Goal: Task Accomplishment & Management: Use online tool/utility

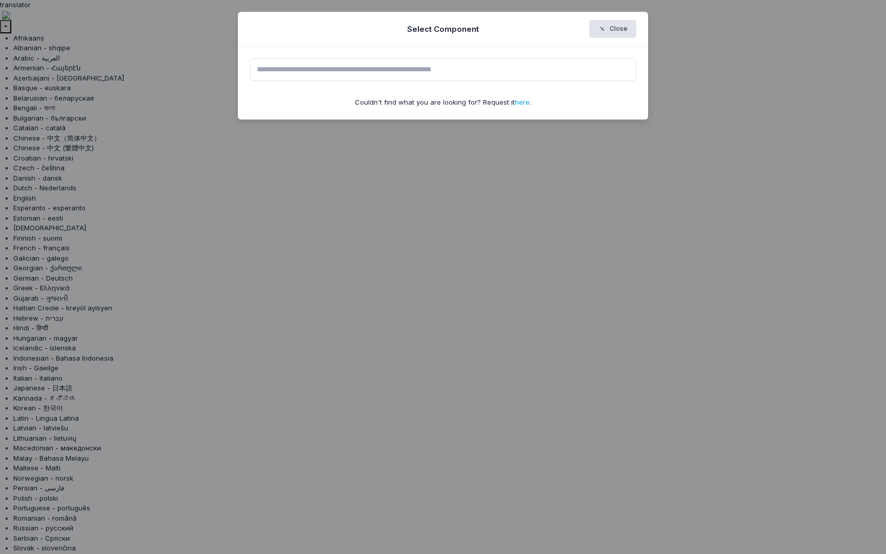
click at [382, 70] on input "text" at bounding box center [443, 69] width 387 height 23
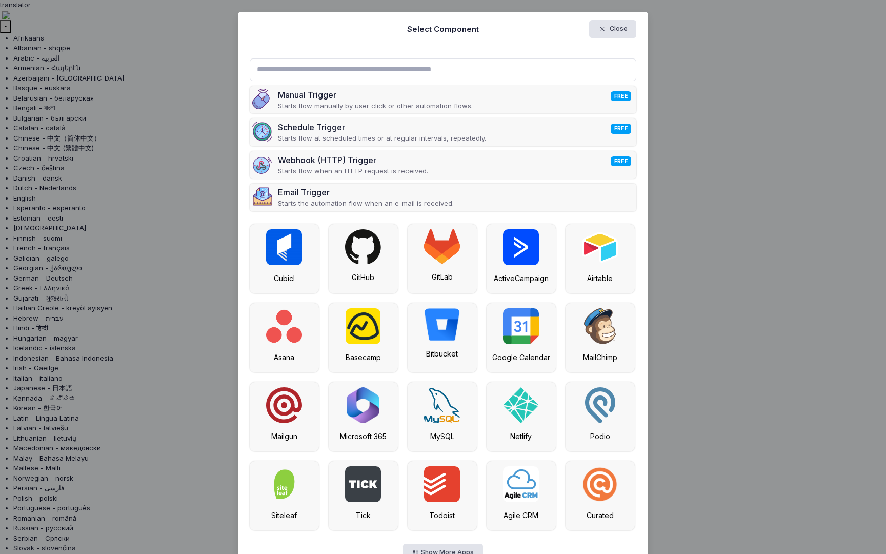
click at [70, 96] on ngb-modal-window "Select Component Close Manual Trigger FREE Starts flow manually by user click o…" at bounding box center [443, 277] width 886 height 554
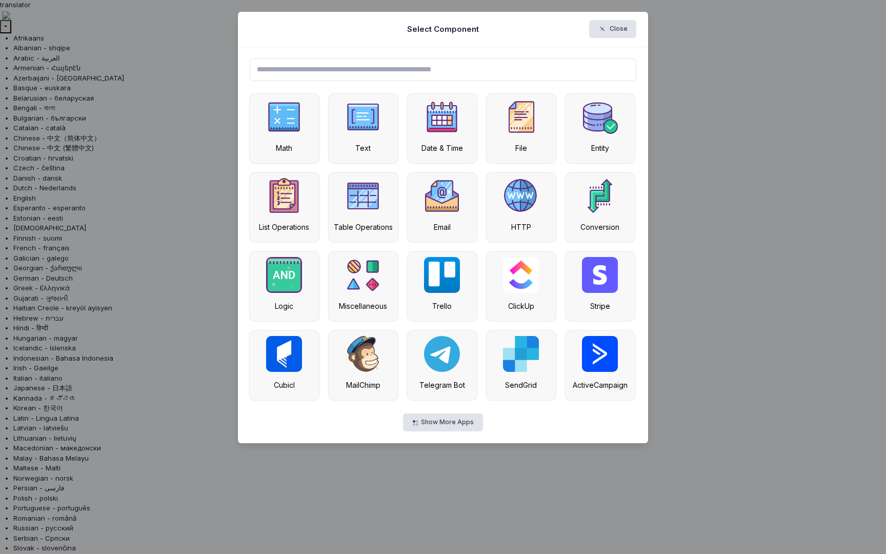
click at [64, 162] on ngb-modal-window "Select Component Close Math Text Date & Time File Entity List Operations Table …" at bounding box center [443, 277] width 886 height 554
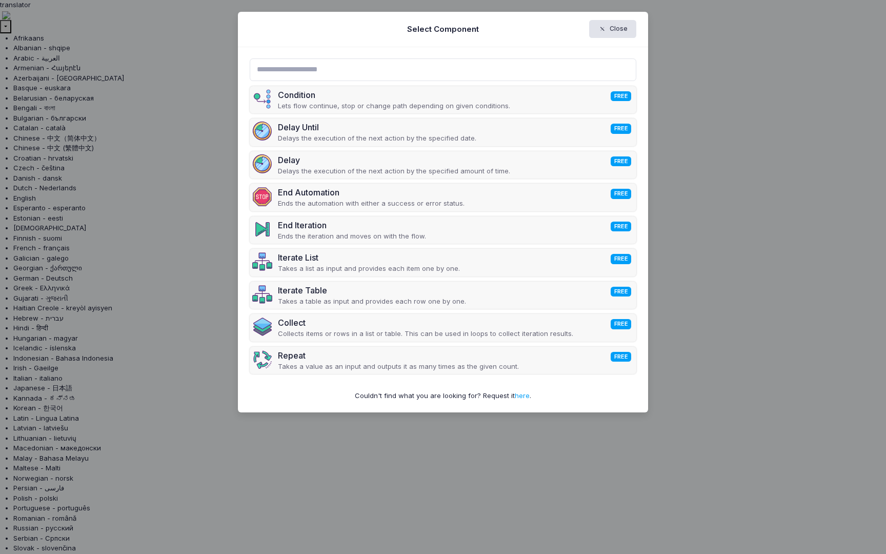
click at [84, 223] on ngb-modal-window "Select Component Close Condition FREE Lets flow continue, stop or change path d…" at bounding box center [443, 277] width 886 height 554
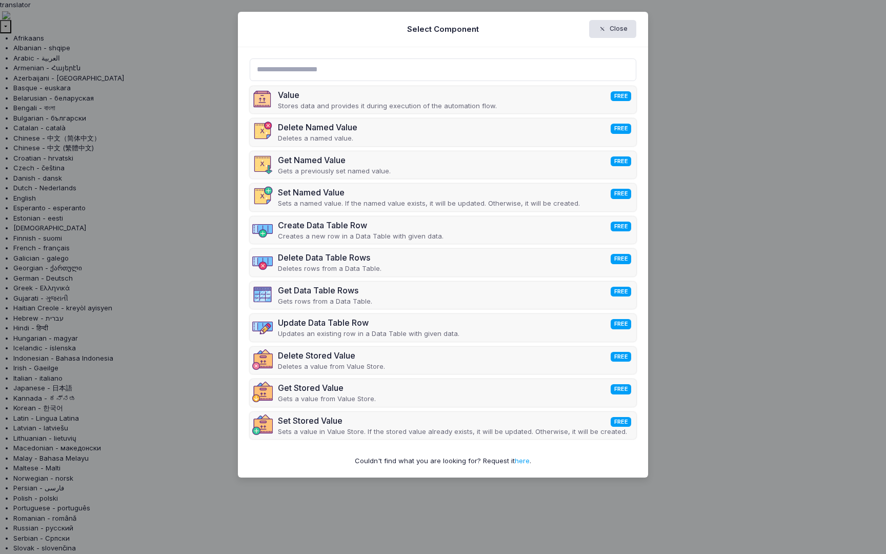
click at [66, 262] on ngb-modal-window "Select Component Close Value FREE Stores data and provides it during execution …" at bounding box center [443, 277] width 886 height 554
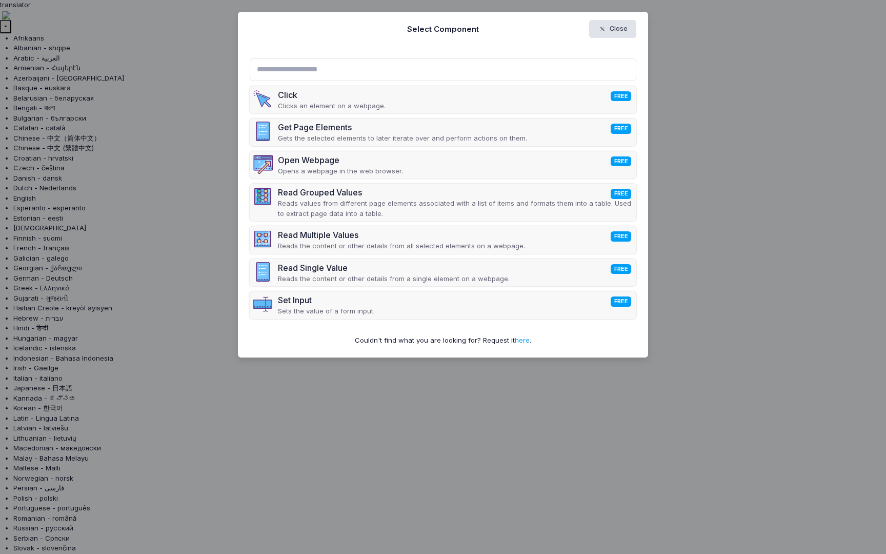
click at [66, 133] on ngb-modal-window "Select Component Close Click FREE Clicks an element on a webpage. Get Page Elem…" at bounding box center [443, 277] width 886 height 554
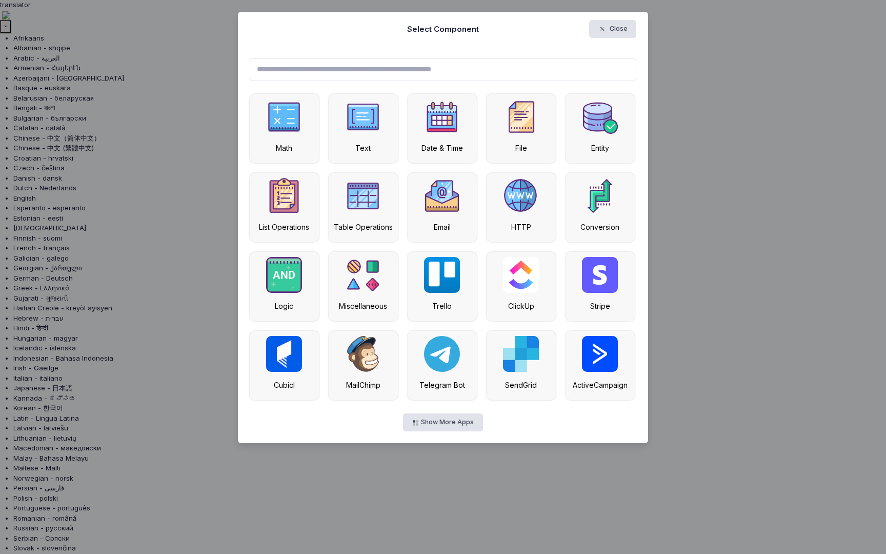
click at [62, 53] on ngb-modal-window "Select Component Close Math Text Date & Time File Entity List Operations Table …" at bounding box center [443, 277] width 886 height 554
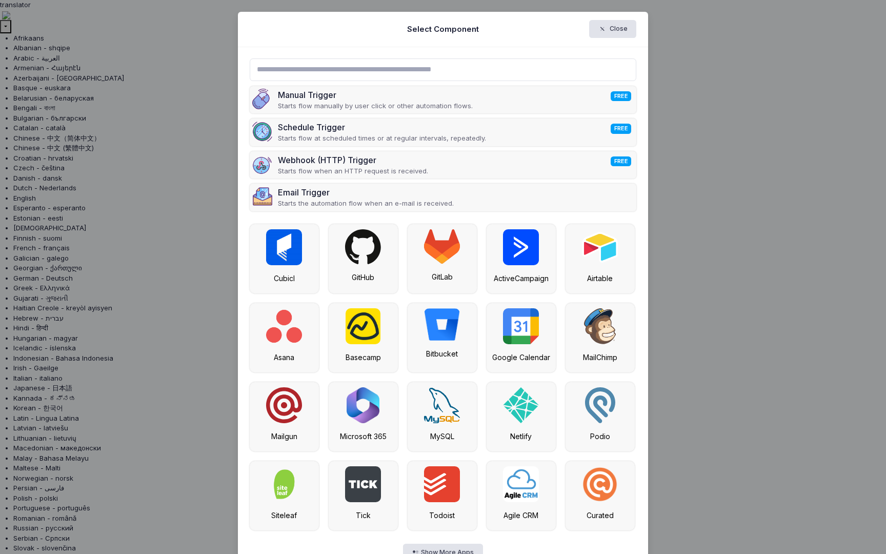
click at [146, 73] on ngb-modal-window "Select Component Close Manual Trigger FREE Starts flow manually by user click o…" at bounding box center [443, 277] width 886 height 554
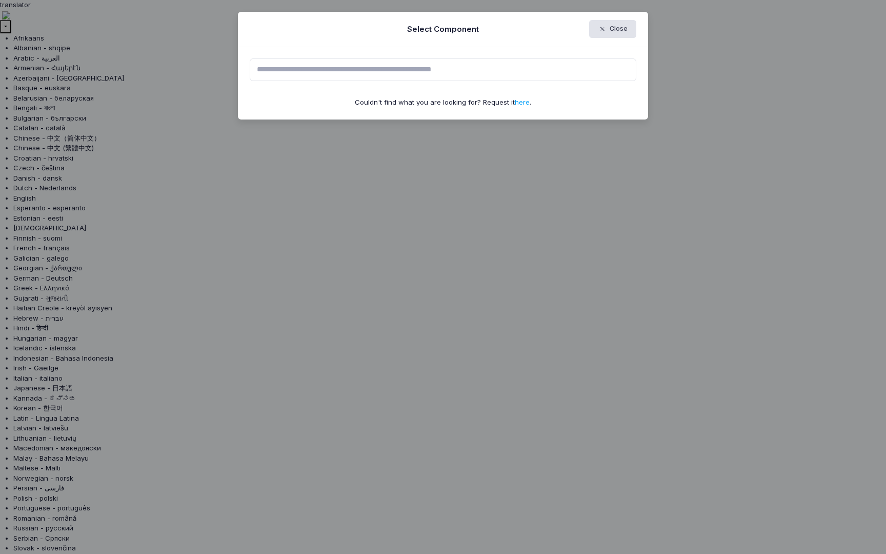
click at [53, 57] on ngb-modal-window "Select Component Close Couldn't find what you are looking for? Request it here ." at bounding box center [443, 277] width 886 height 554
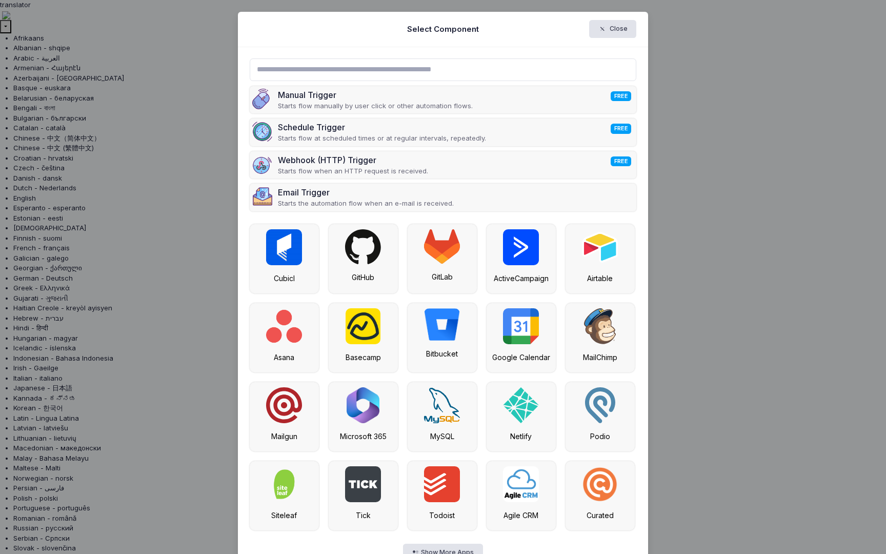
click at [52, 96] on ngb-modal-window "Select Component Close Manual Trigger FREE Starts flow manually by user click o…" at bounding box center [443, 277] width 886 height 554
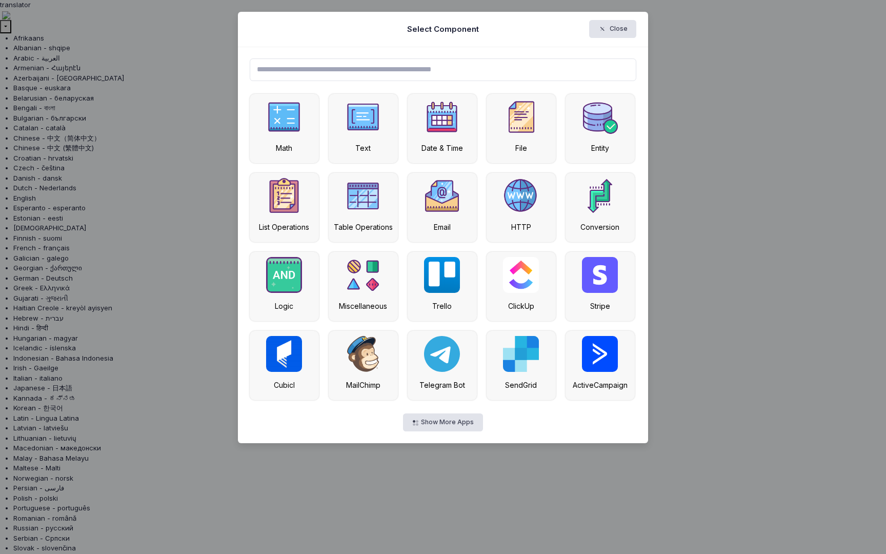
click at [54, 160] on ngb-modal-window "Select Component Close Math Text Date & Time File Entity List Operations Table …" at bounding box center [443, 277] width 886 height 554
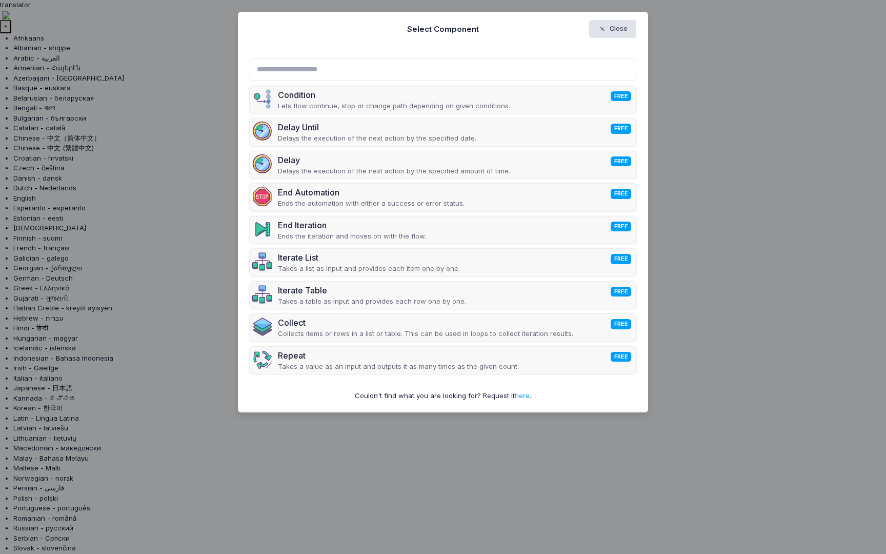
click at [53, 212] on ngb-modal-window "Select Component Close Condition FREE Lets flow continue, stop or change path d…" at bounding box center [443, 277] width 886 height 554
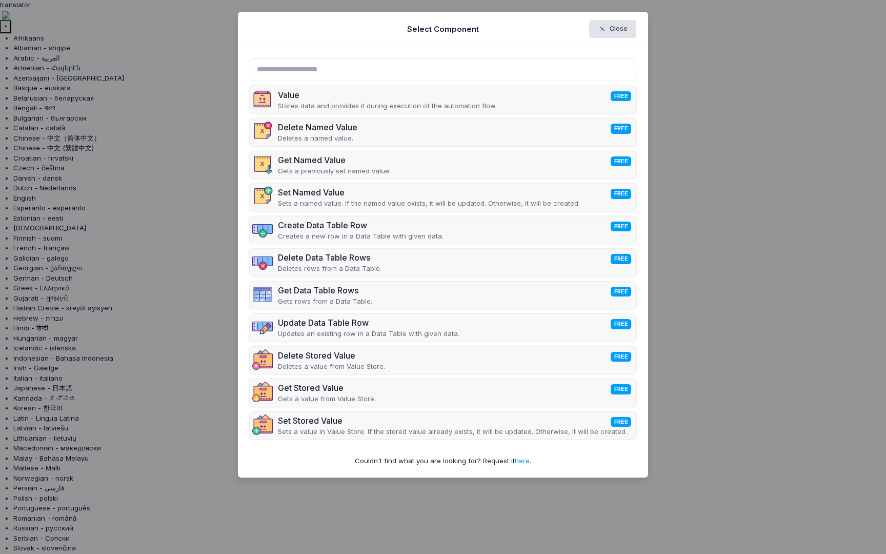
click at [50, 272] on ngb-modal-window "Select Component Close Value FREE Stores data and provides it during execution …" at bounding box center [443, 277] width 886 height 554
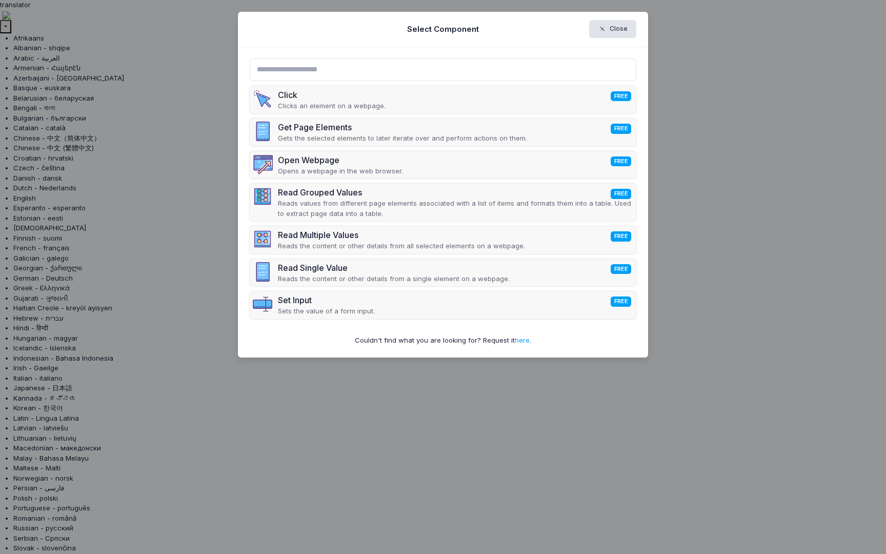
click at [190, 67] on ngb-modal-window "Select Component Close Click FREE Clicks an element on a webpage. Get Page Elem…" at bounding box center [443, 277] width 886 height 554
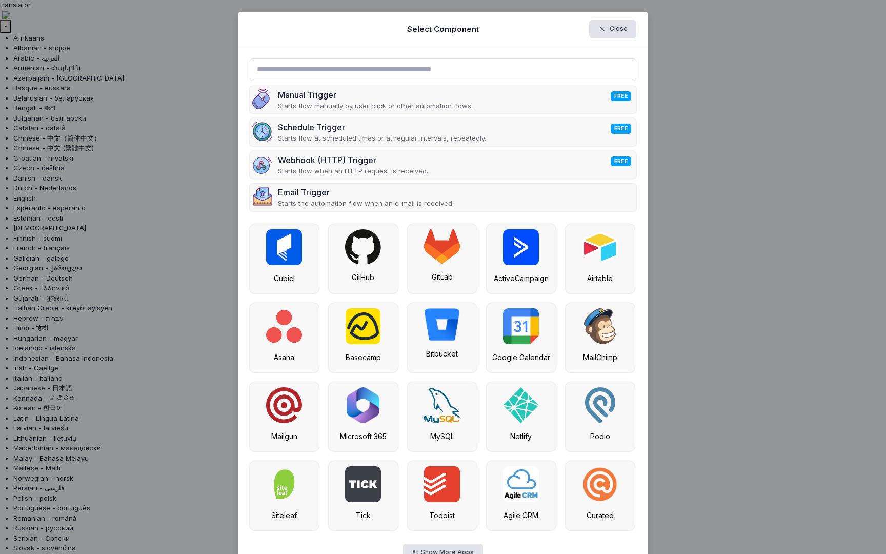
click at [60, 102] on ngb-modal-window "Select Component Close Manual Trigger FREE Starts flow manually by user click o…" at bounding box center [443, 277] width 886 height 554
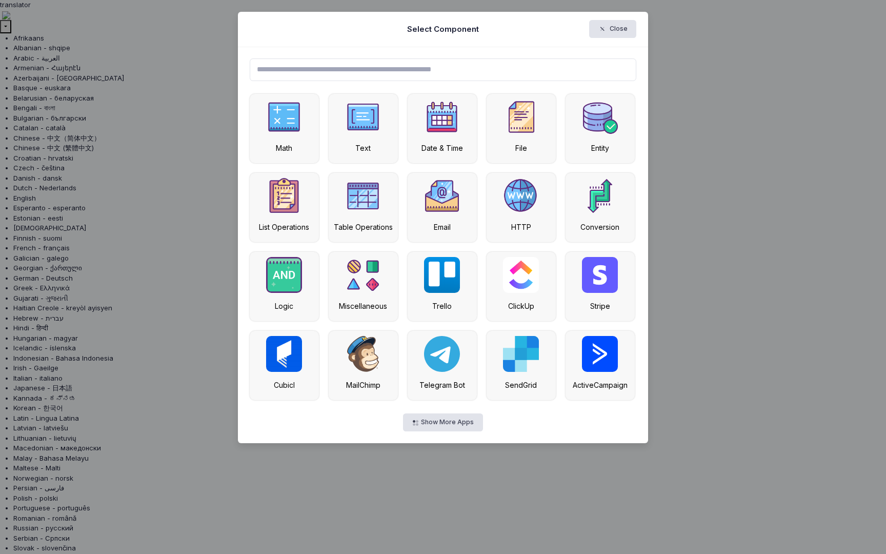
click at [57, 168] on ngb-modal-window "Select Component Close Math Text Date & Time File Entity List Operations Table …" at bounding box center [443, 277] width 886 height 554
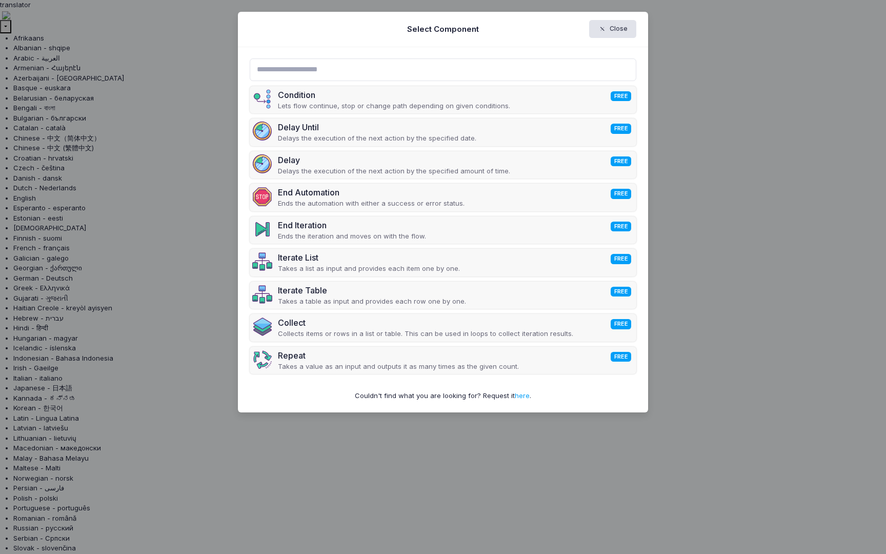
click at [45, 195] on ngb-modal-window "Select Component Close Condition FREE Lets flow continue, stop or change path d…" at bounding box center [443, 277] width 886 height 554
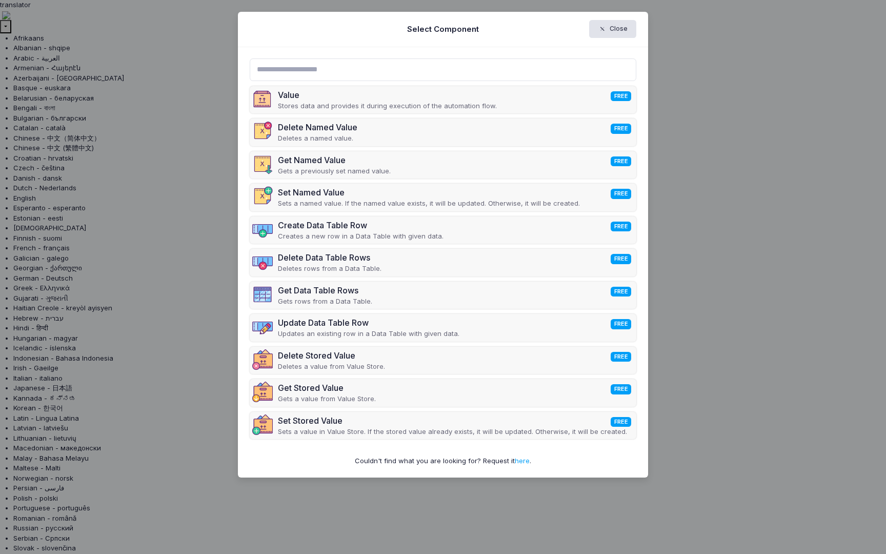
click at [45, 274] on ngb-modal-window "Select Component Close Value FREE Stores data and provides it during execution …" at bounding box center [443, 277] width 886 height 554
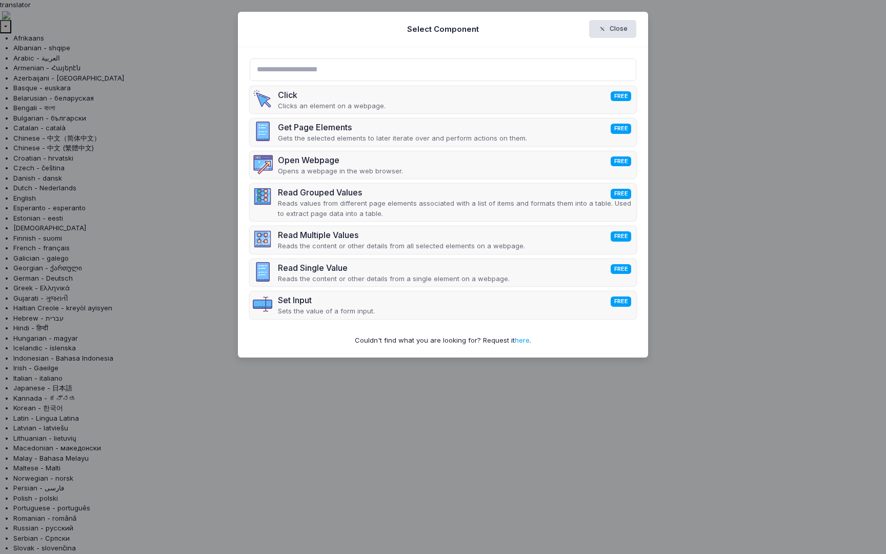
click at [650, 247] on ngb-modal-window "Select Component Close Click FREE Clicks an element on a webpage. Get Page Elem…" at bounding box center [443, 277] width 886 height 554
